Goal: Find specific page/section: Find specific page/section

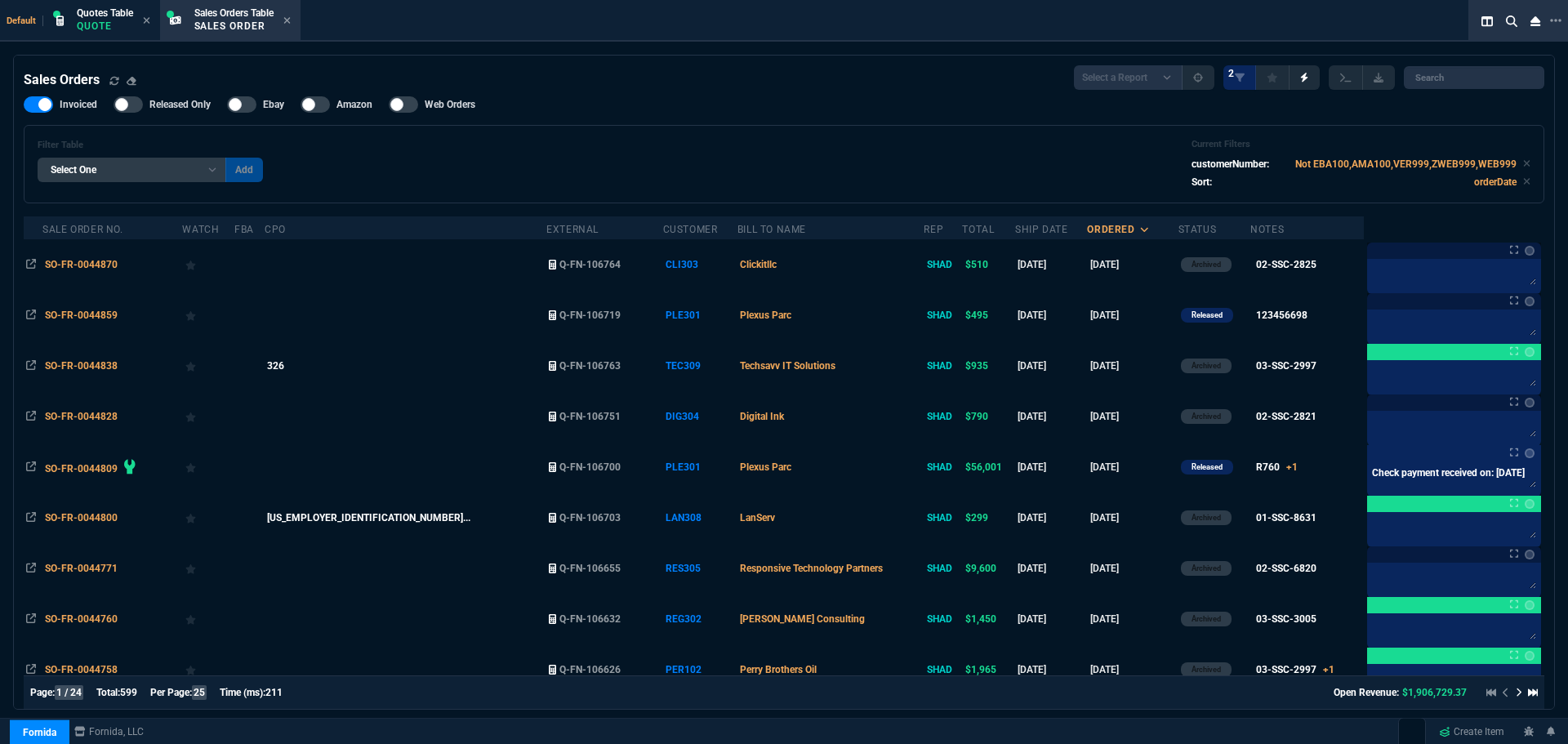
select select "4: SHAD"
select select
click at [1561, 16] on icon at bounding box center [1556, 21] width 12 height 13
click at [1443, 28] on li "Open New Tab" at bounding box center [1476, 28] width 162 height 19
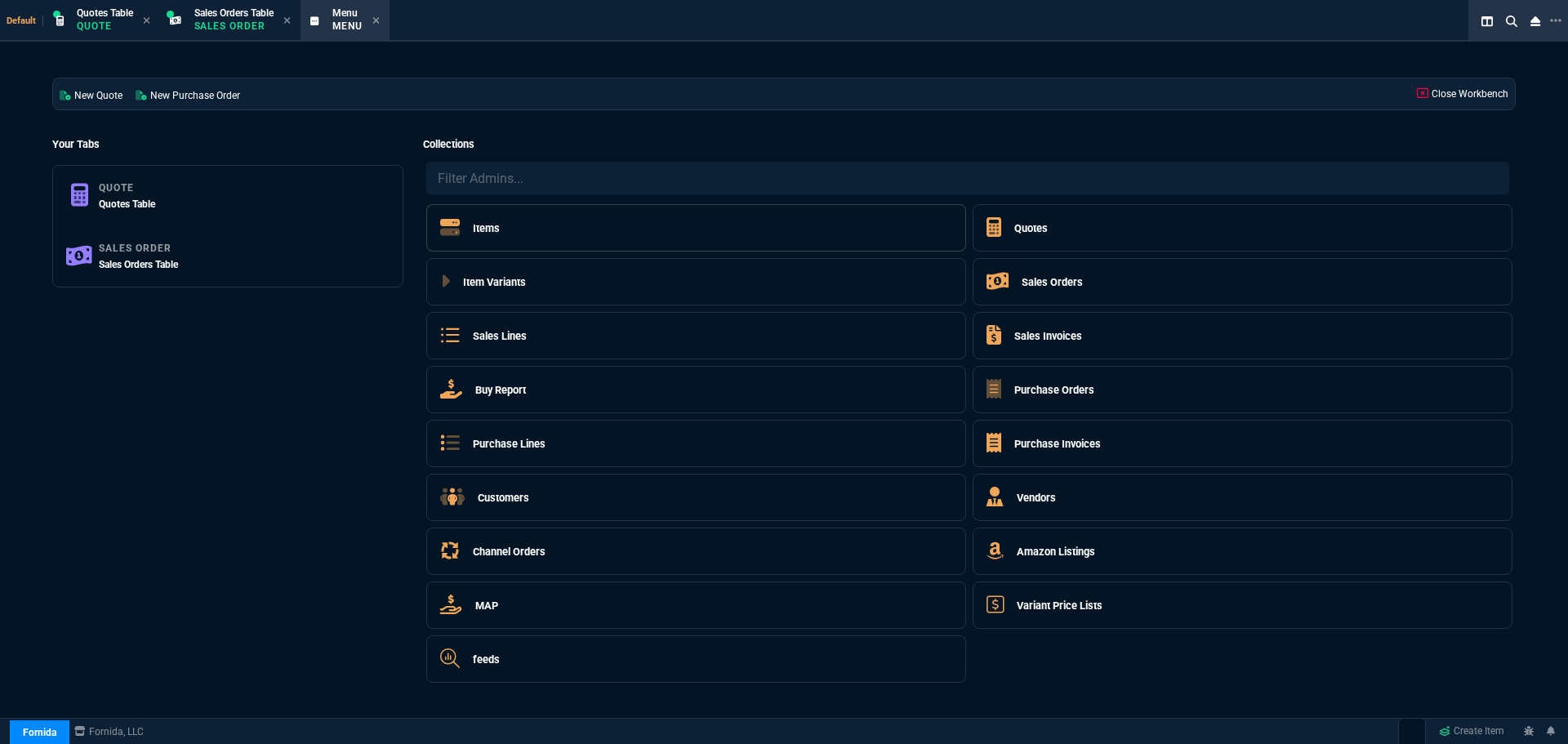
click at [486, 225] on h5 "Items" at bounding box center [486, 228] width 27 height 16
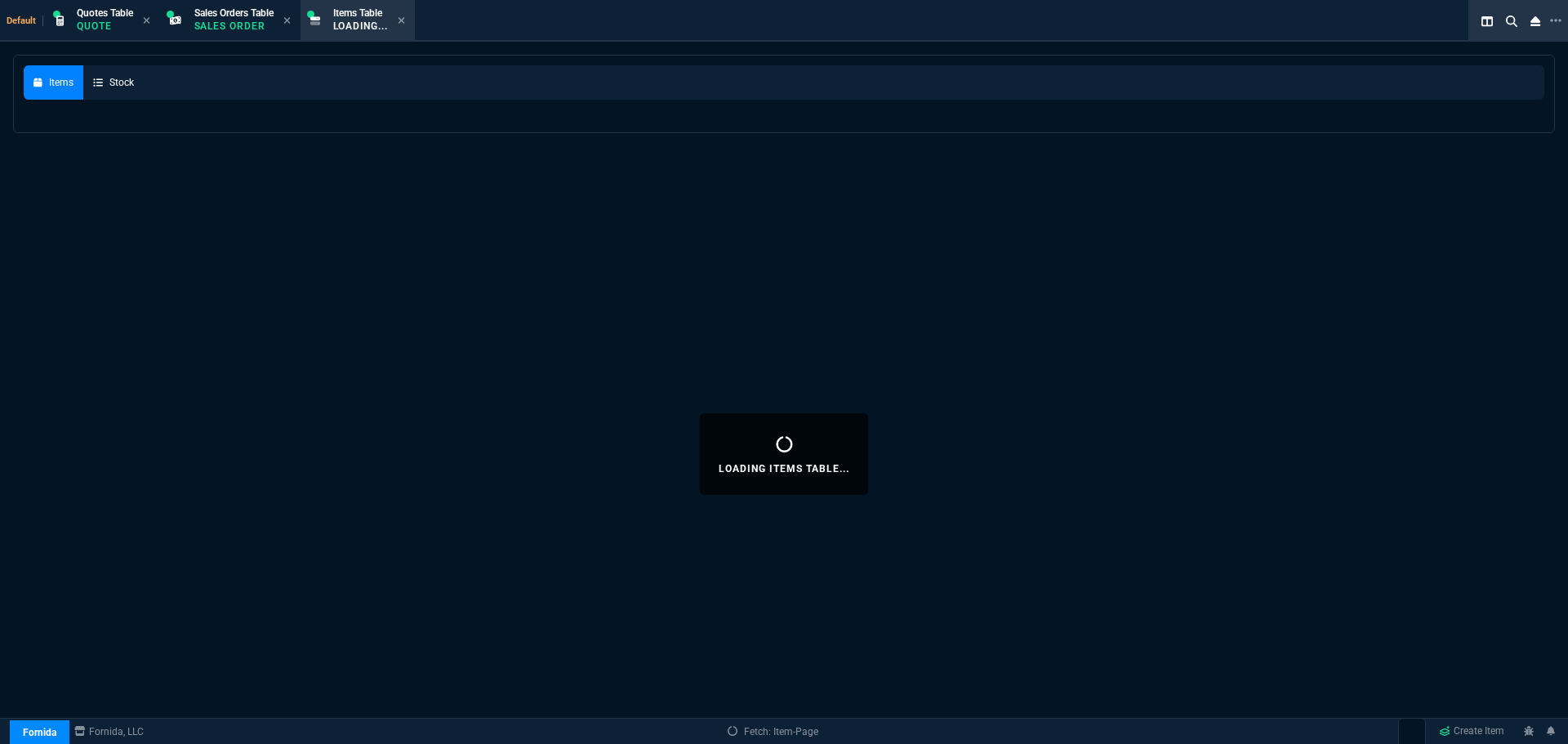
select select
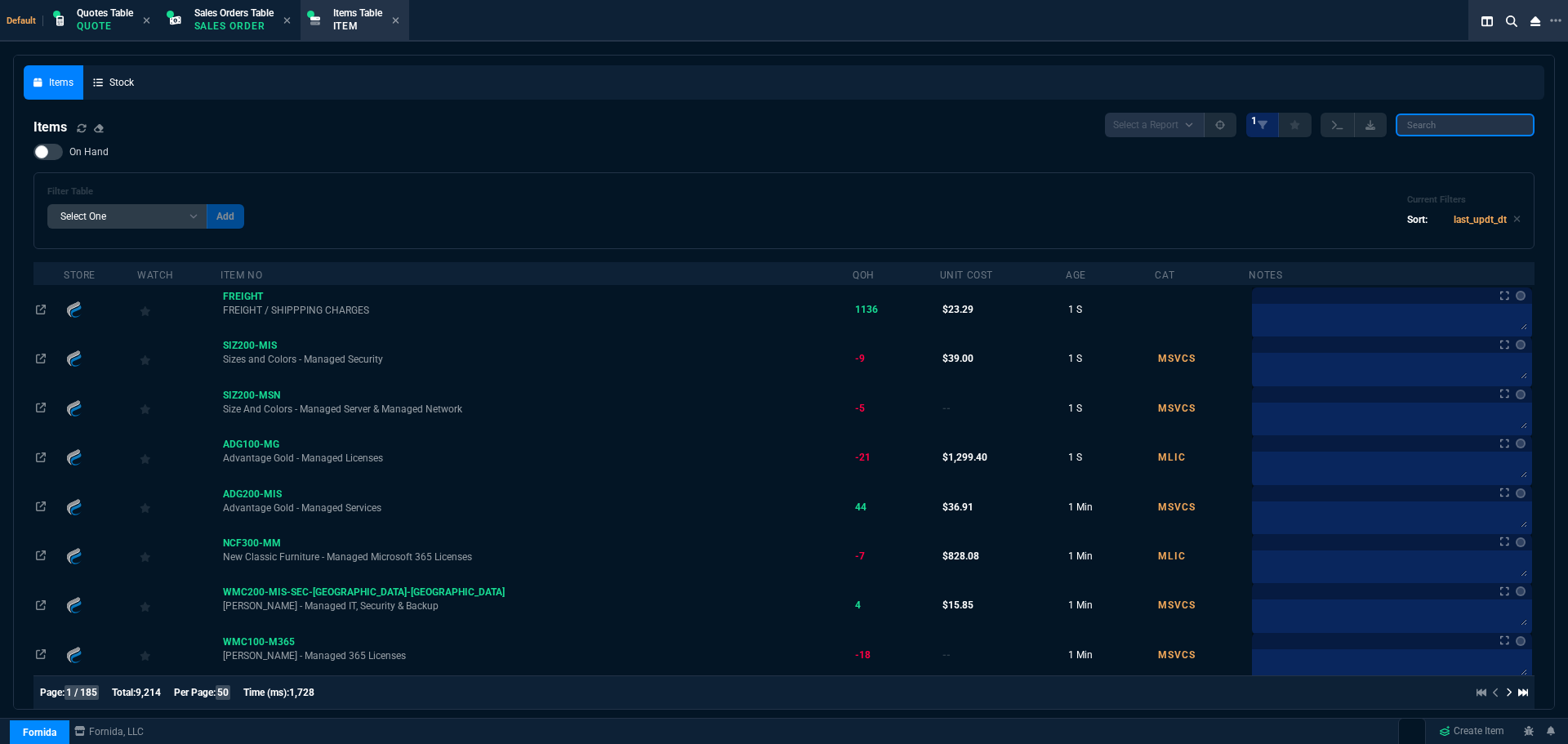
click at [1418, 124] on input "search" at bounding box center [1465, 124] width 139 height 23
type input "G"
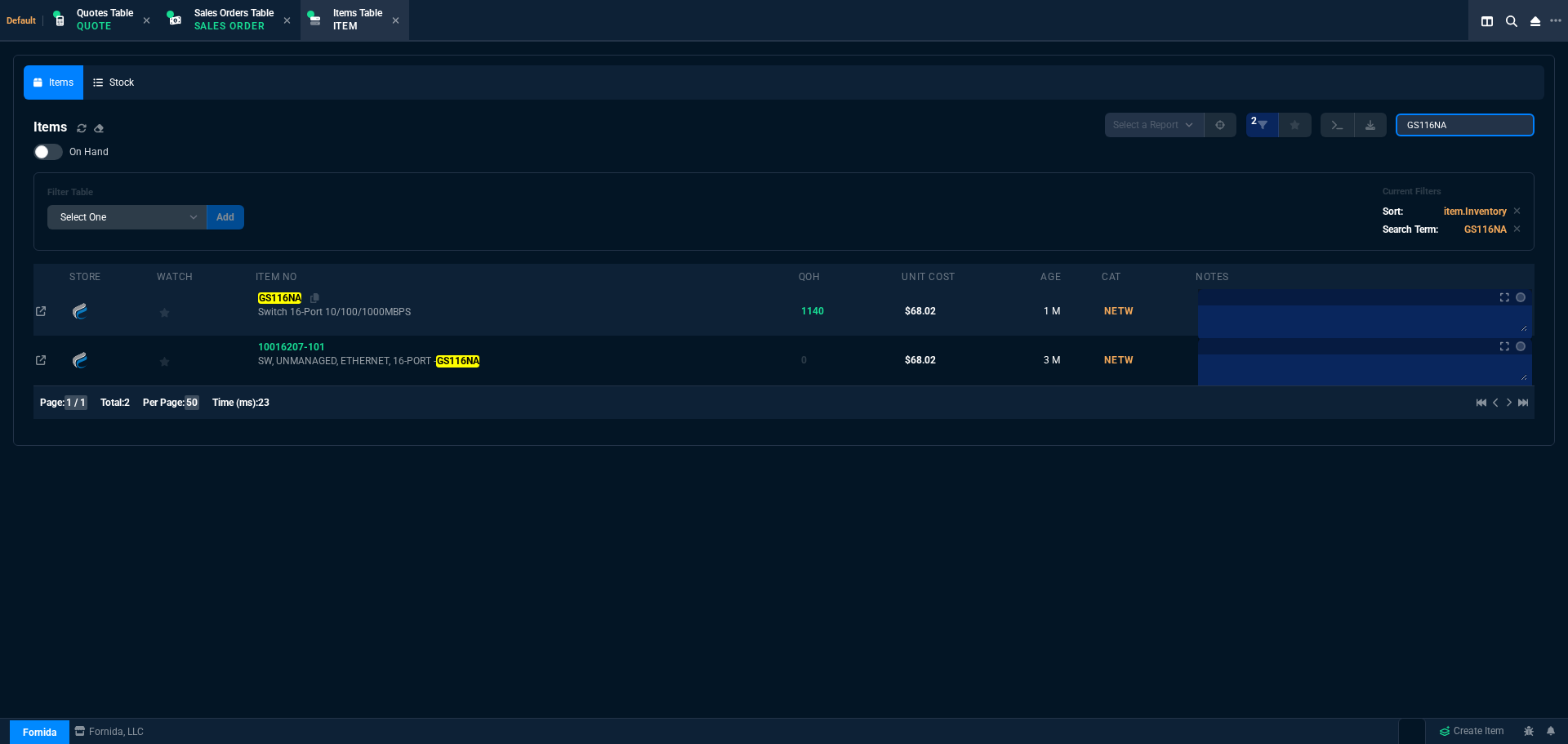
type input "GS116NA"
click at [287, 295] on mark "GS116NA" at bounding box center [280, 298] width 43 height 12
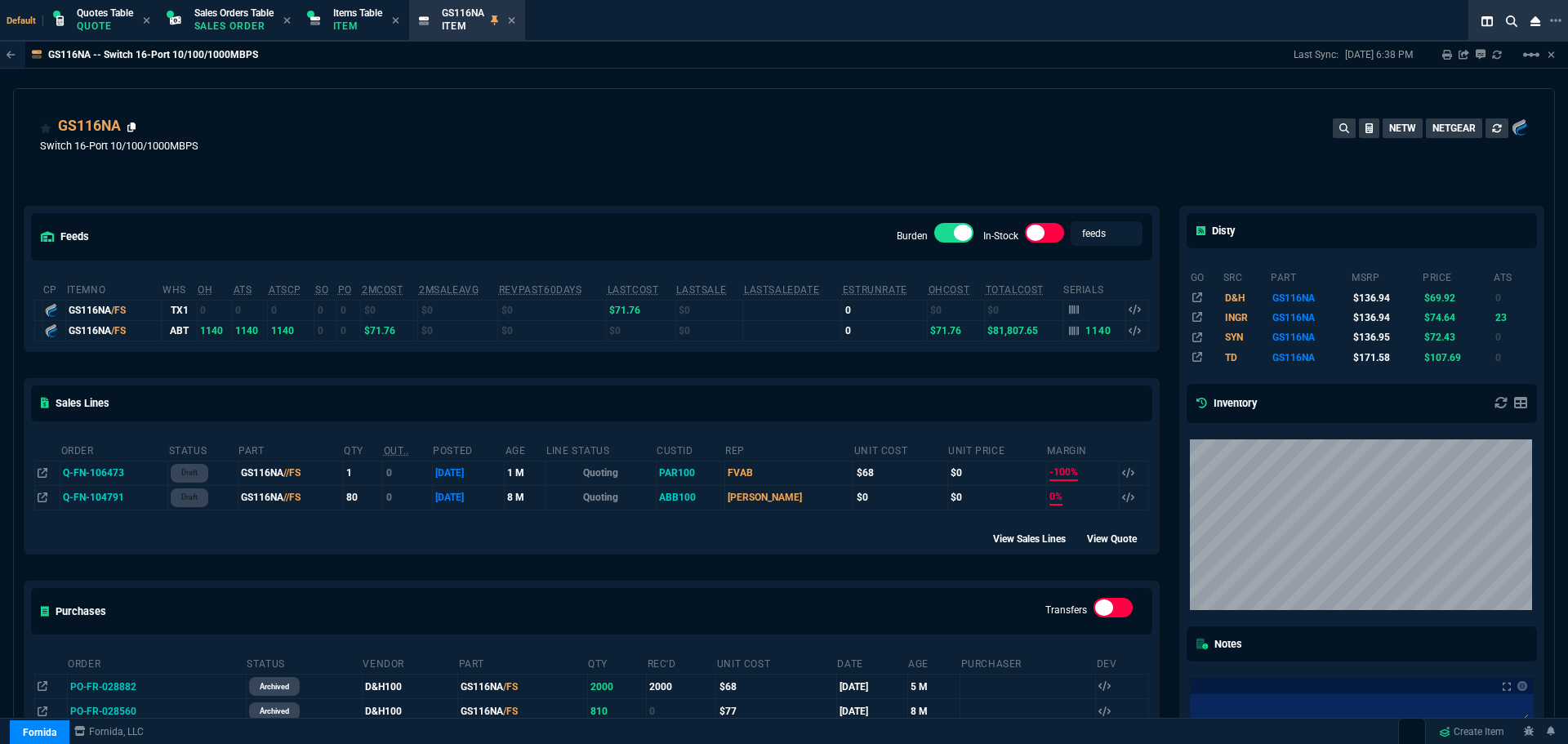
click at [134, 127] on icon at bounding box center [132, 128] width 9 height 10
